Goal: Task Accomplishment & Management: Manage account settings

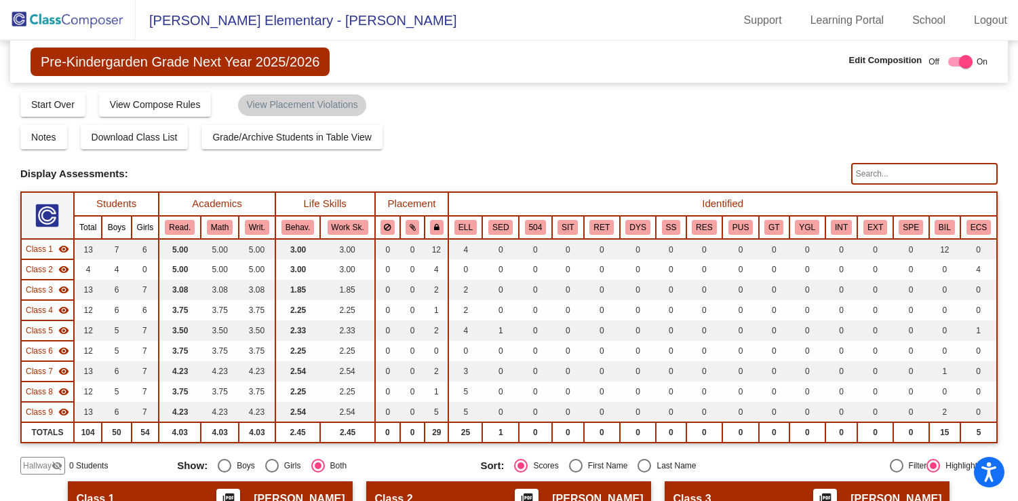
click at [94, 18] on img at bounding box center [68, 20] width 136 height 40
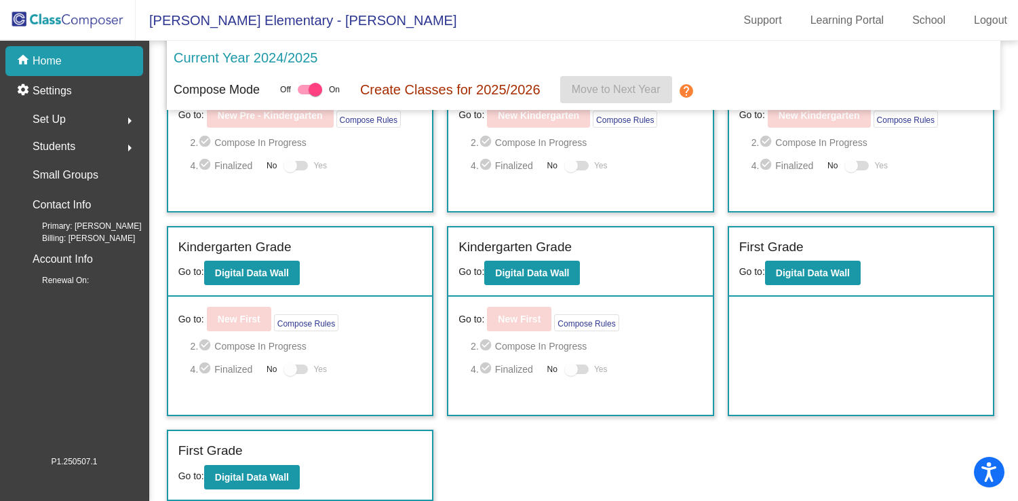
scroll to position [91, 0]
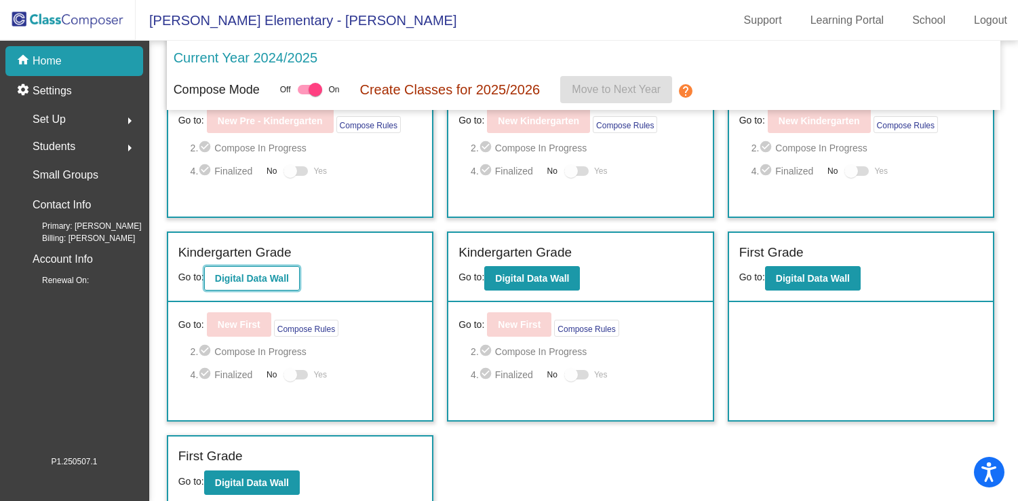
click at [265, 284] on b "Digital Data Wall" at bounding box center [252, 278] width 74 height 11
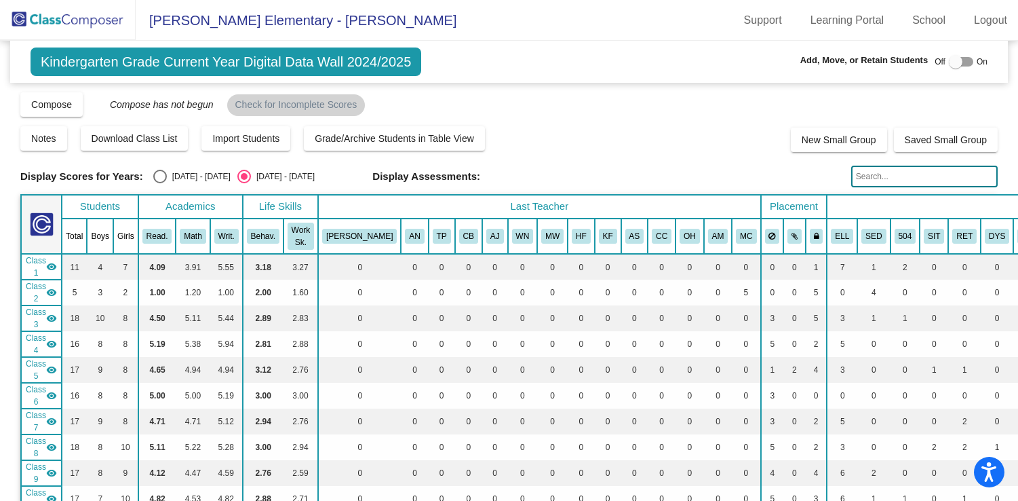
click at [949, 62] on div at bounding box center [956, 62] width 14 height 14
checkbox input "true"
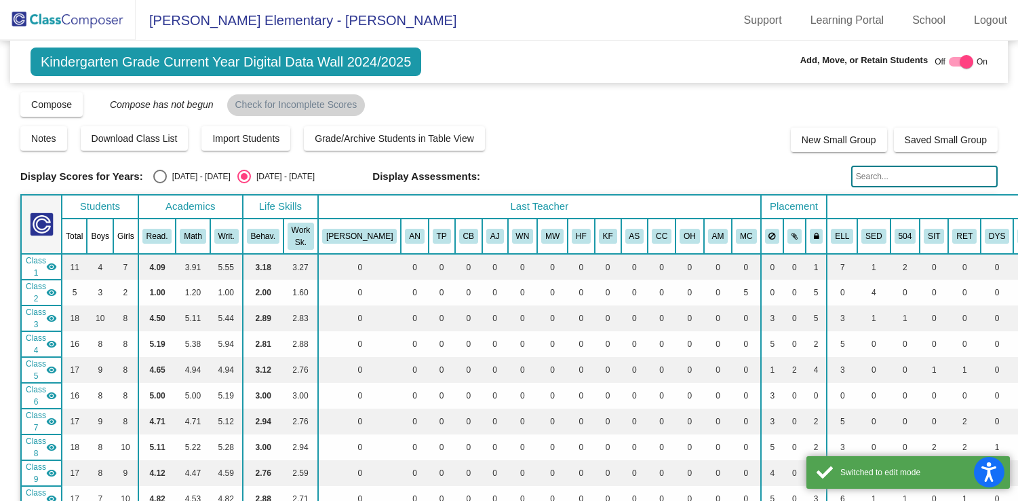
click at [885, 178] on input "text" at bounding box center [924, 177] width 147 height 22
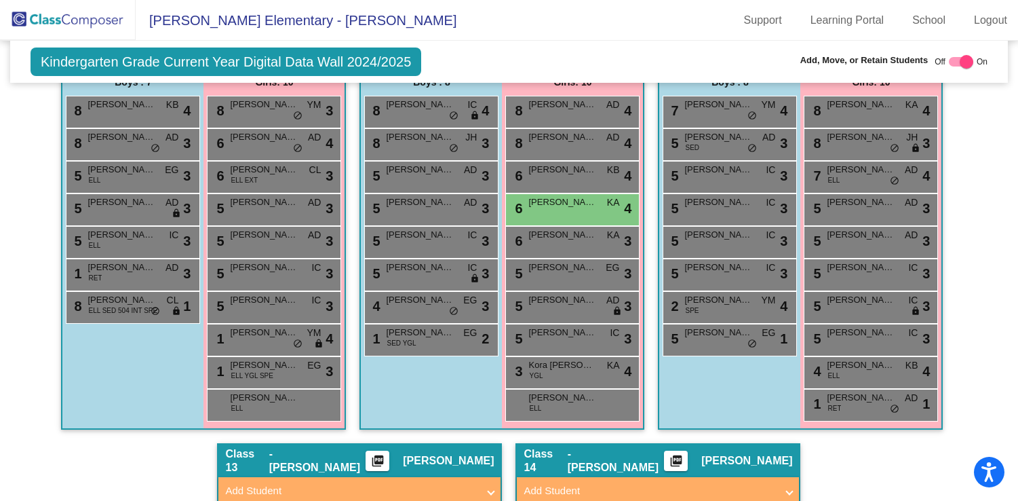
scroll to position [1916, 0]
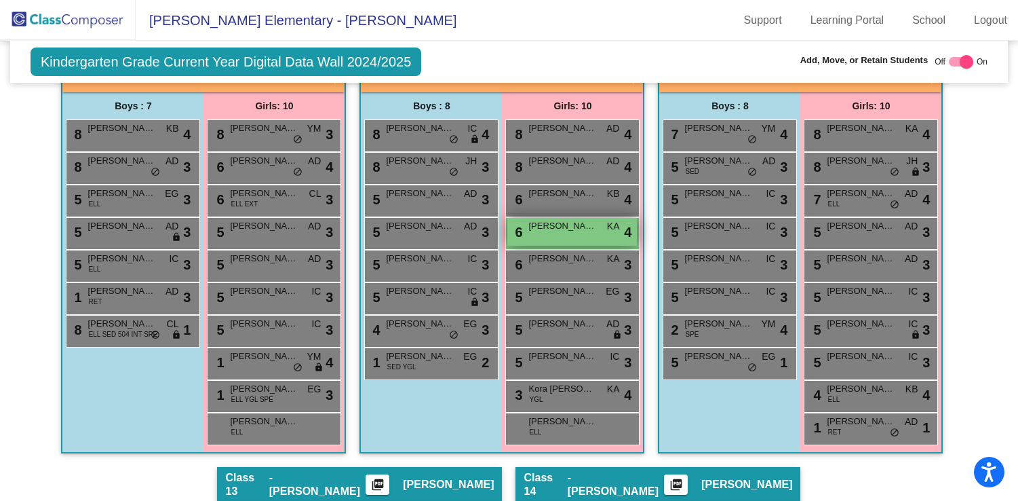
type input "[PERSON_NAME]"
click at [565, 231] on span "[PERSON_NAME]" at bounding box center [562, 226] width 68 height 14
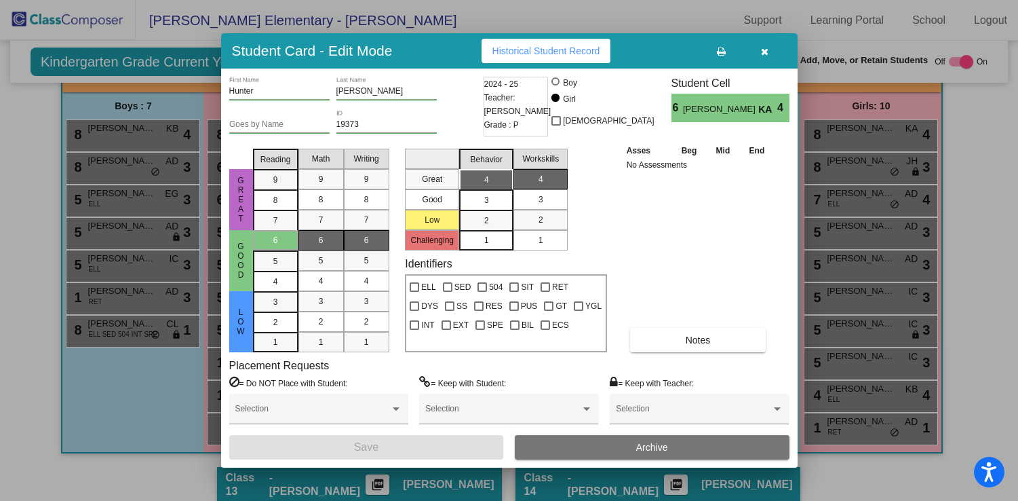
click at [592, 448] on button "Archive" at bounding box center [652, 447] width 275 height 24
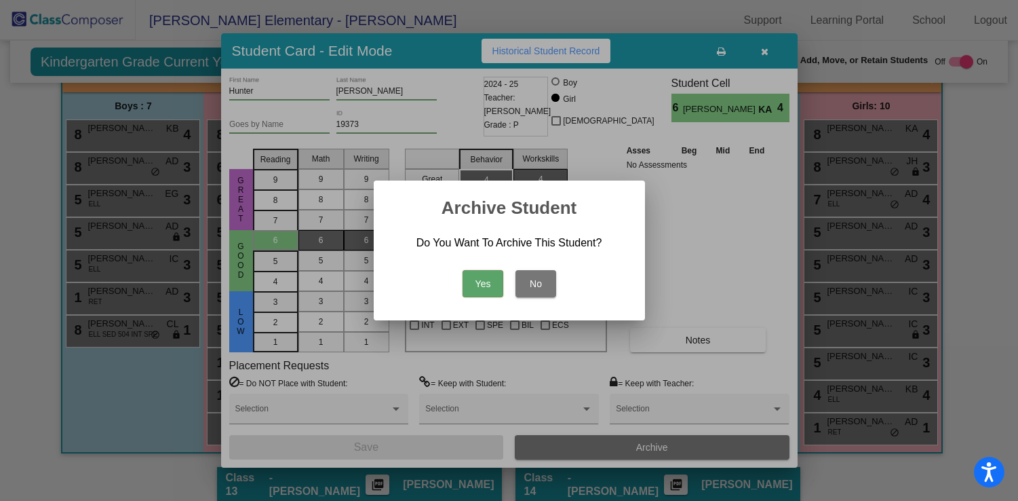
click at [487, 278] on button "Yes" at bounding box center [483, 283] width 41 height 27
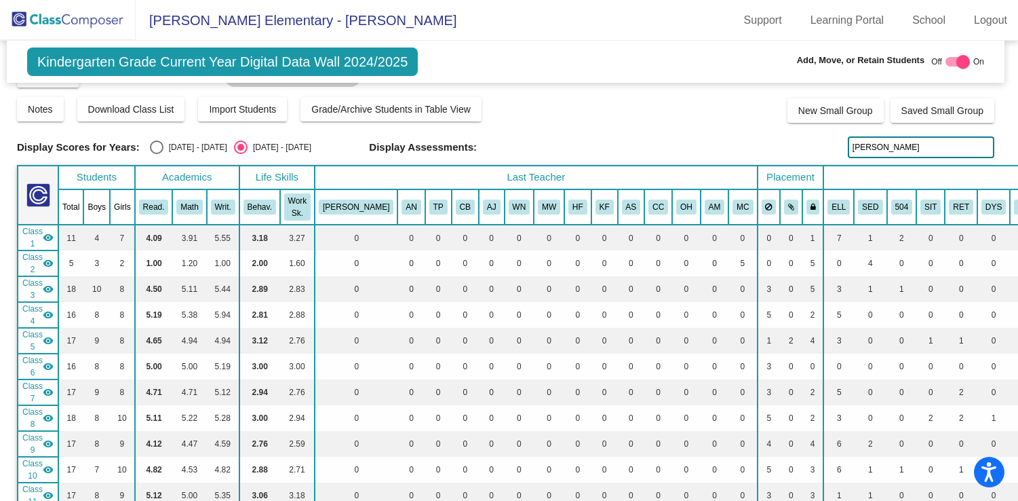
scroll to position [0, 3]
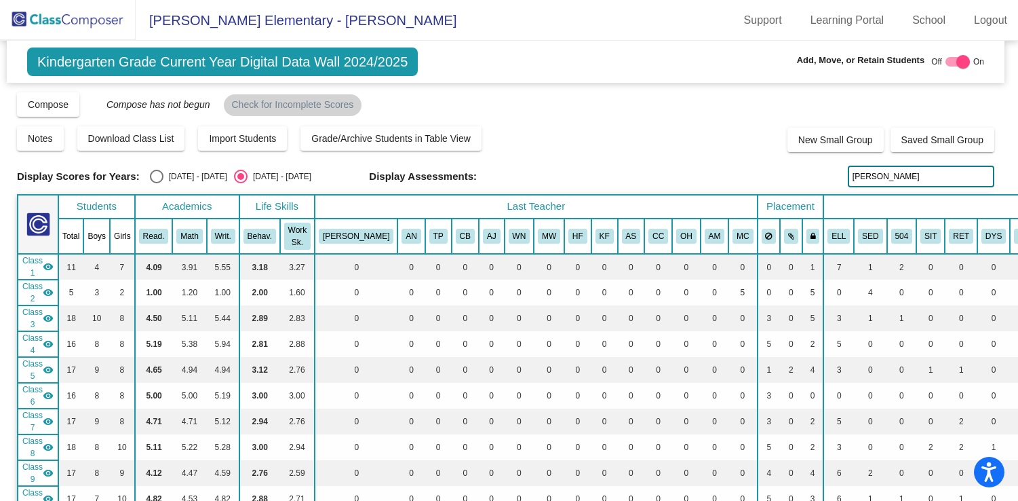
click at [959, 64] on div at bounding box center [964, 62] width 14 height 14
checkbox input "false"
click at [887, 186] on input "[PERSON_NAME]" at bounding box center [921, 177] width 147 height 22
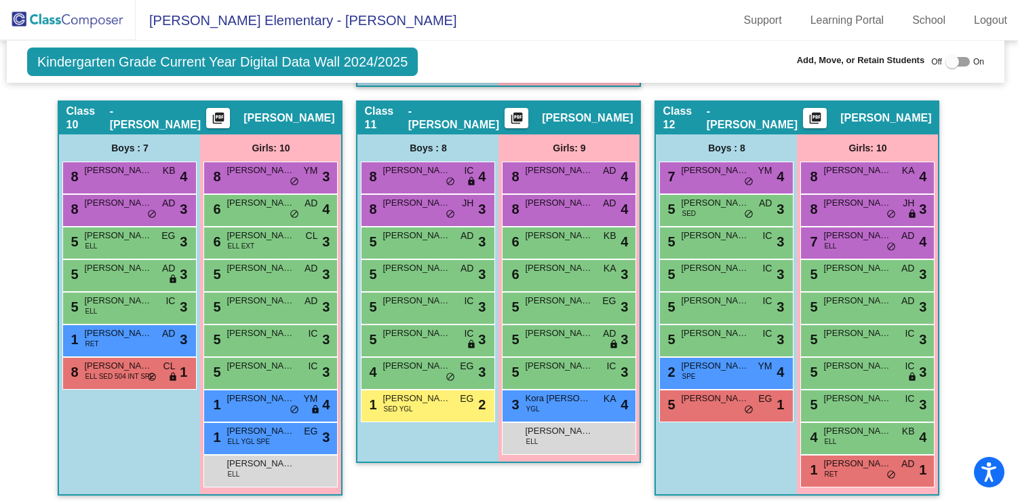
scroll to position [1766, 3]
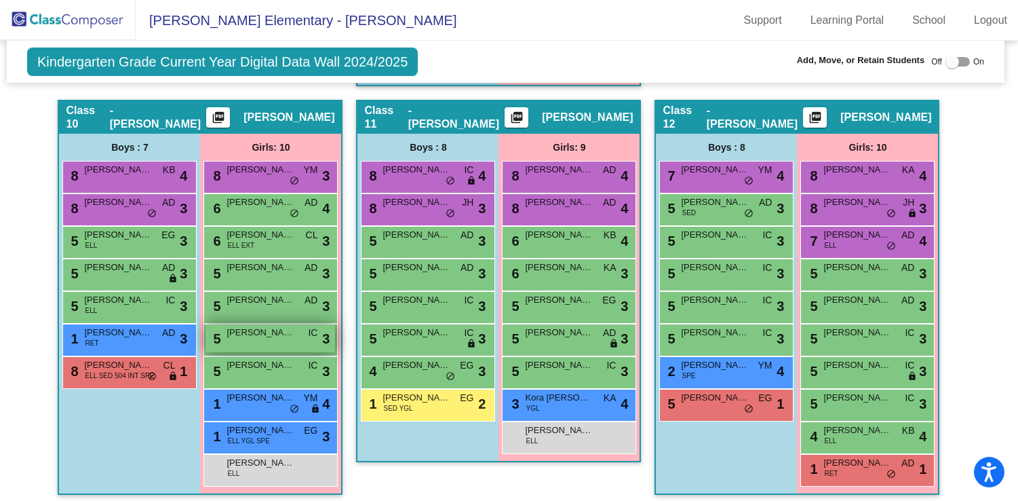
click at [251, 336] on span "[PERSON_NAME]" at bounding box center [261, 333] width 68 height 14
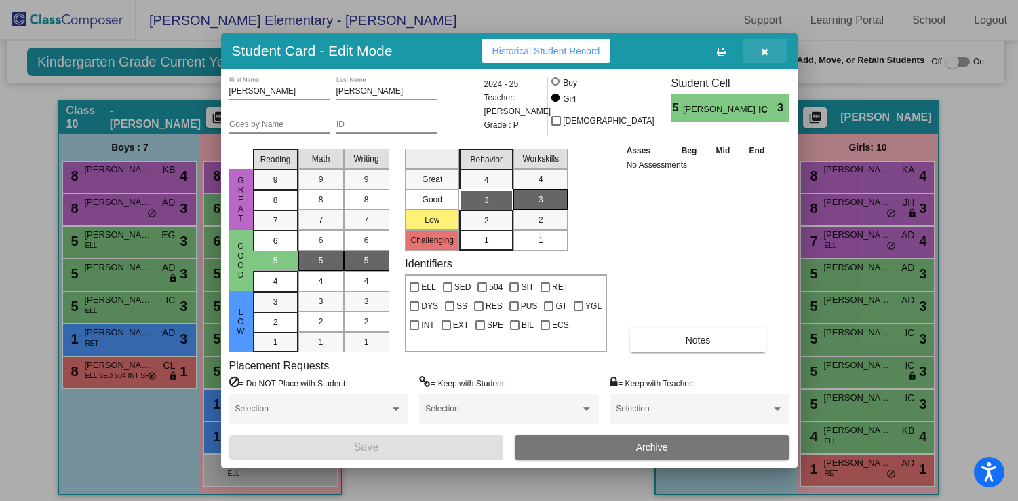
click at [765, 53] on icon "button" at bounding box center [764, 51] width 7 height 9
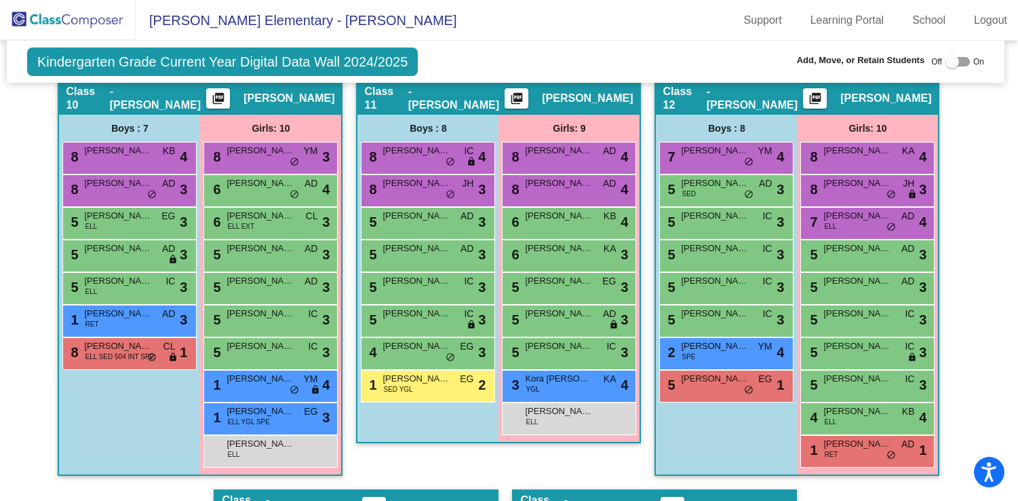
scroll to position [1787, 3]
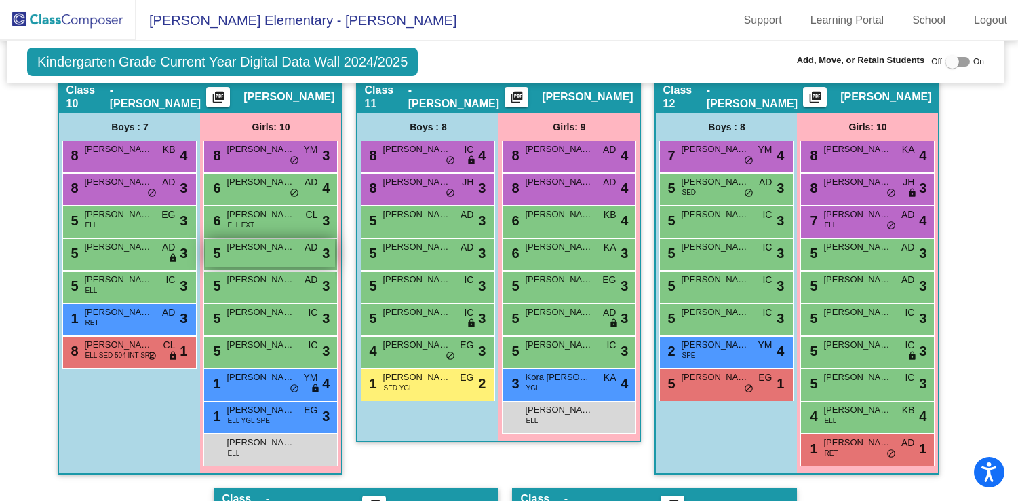
click at [260, 254] on div "5 [PERSON_NAME] [PERSON_NAME] AD lock do_not_disturb_alt 3" at bounding box center [271, 253] width 130 height 28
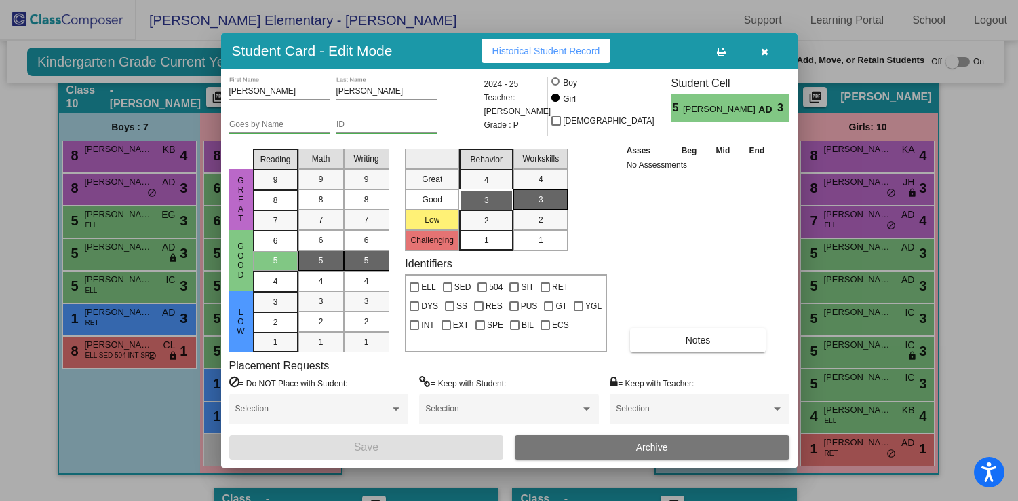
click at [767, 54] on icon "button" at bounding box center [764, 51] width 7 height 9
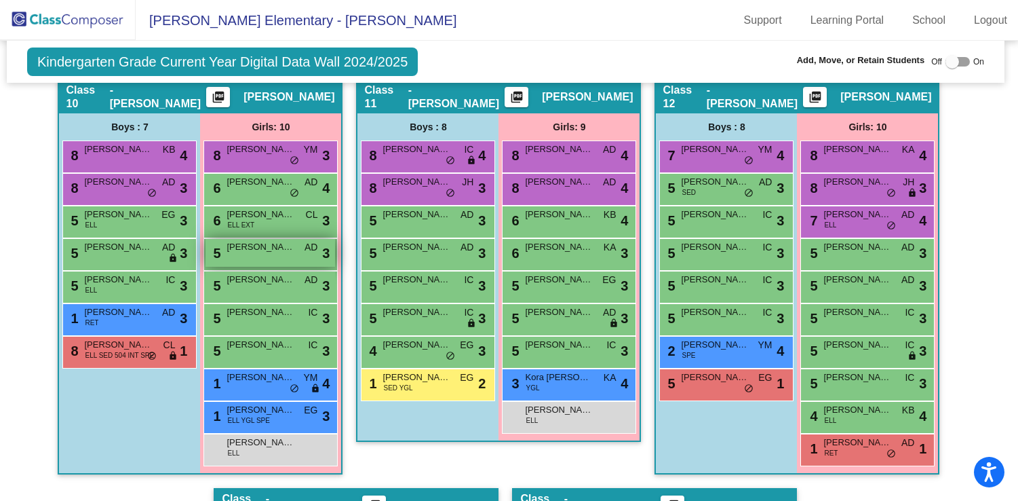
click at [263, 254] on div "5 [PERSON_NAME] [PERSON_NAME] AD lock do_not_disturb_alt 3" at bounding box center [271, 253] width 130 height 28
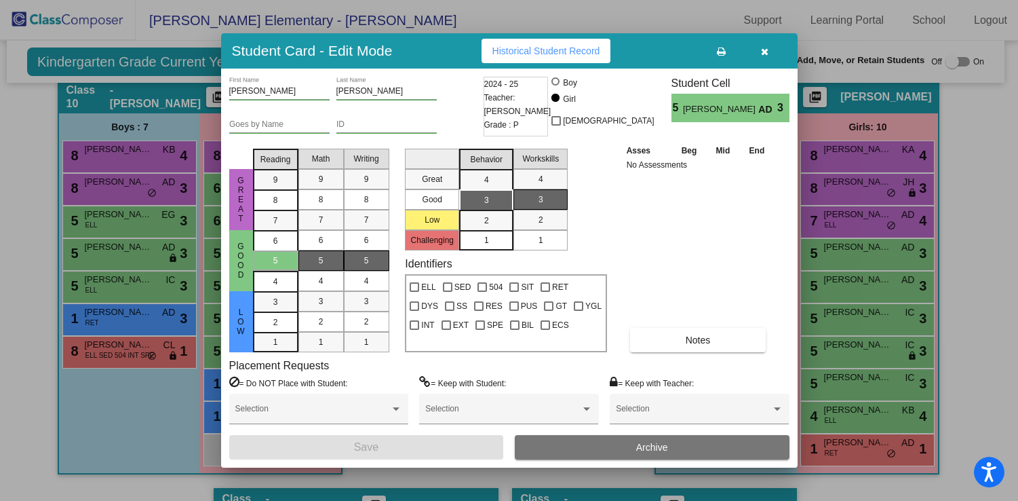
click at [560, 80] on div at bounding box center [556, 81] width 8 height 8
click at [557, 88] on input "Boy" at bounding box center [556, 88] width 1 height 1
radio input "true"
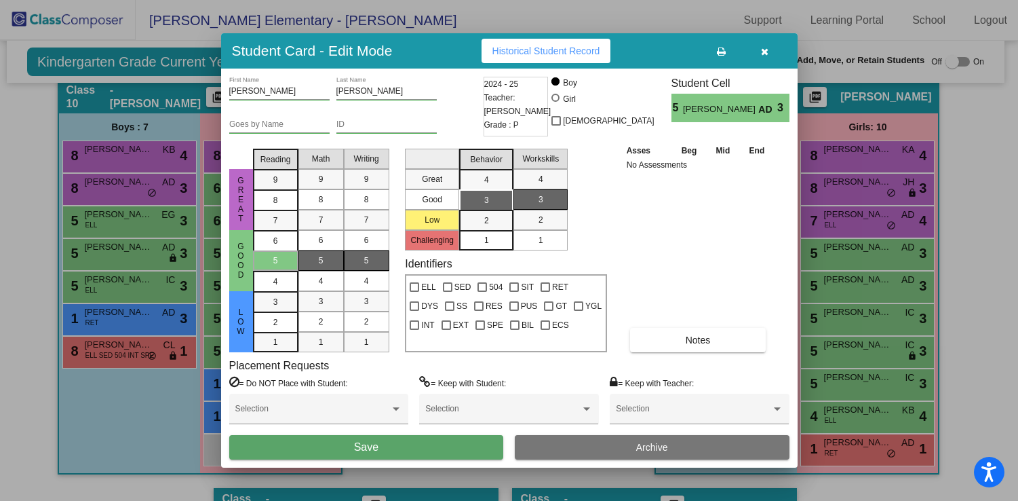
click at [403, 448] on button "Save" at bounding box center [366, 447] width 275 height 24
